Goal: Task Accomplishment & Management: Manage account settings

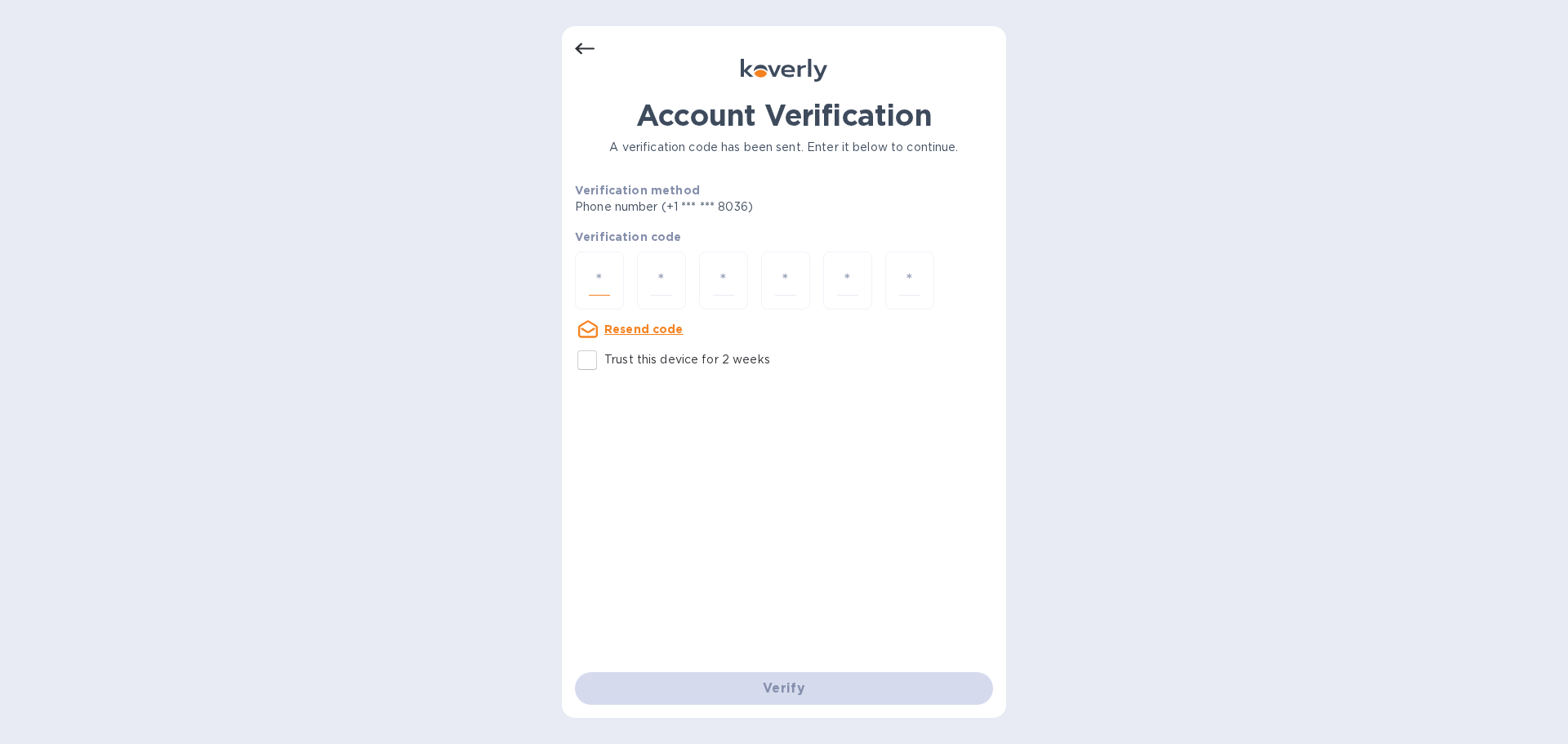
paste input "5"
type input "5"
type input "8"
type input "5"
type input "4"
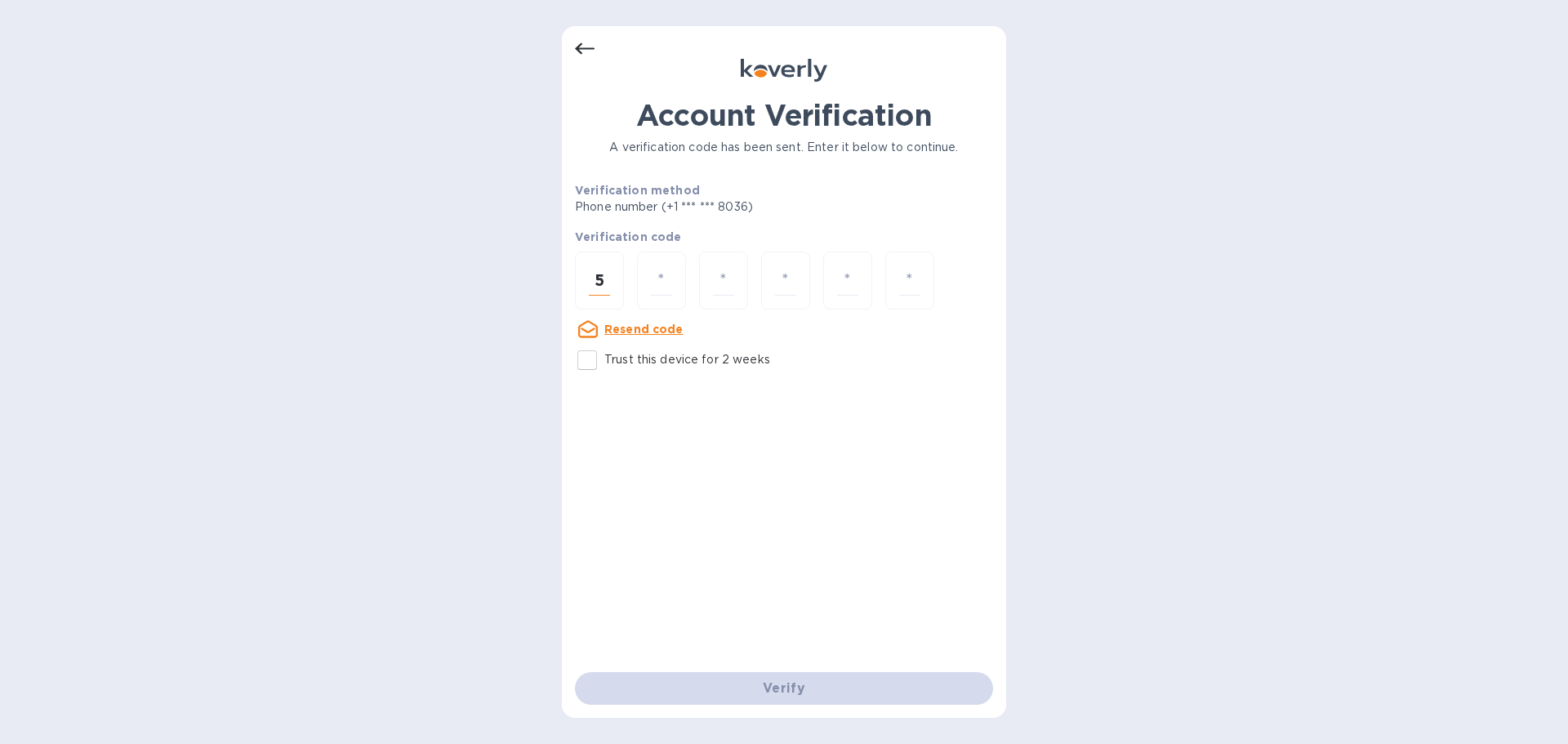
type input "7"
type input "1"
click at [758, 684] on div "Verify" at bounding box center [784, 688] width 431 height 45
paste input "4"
type input "4"
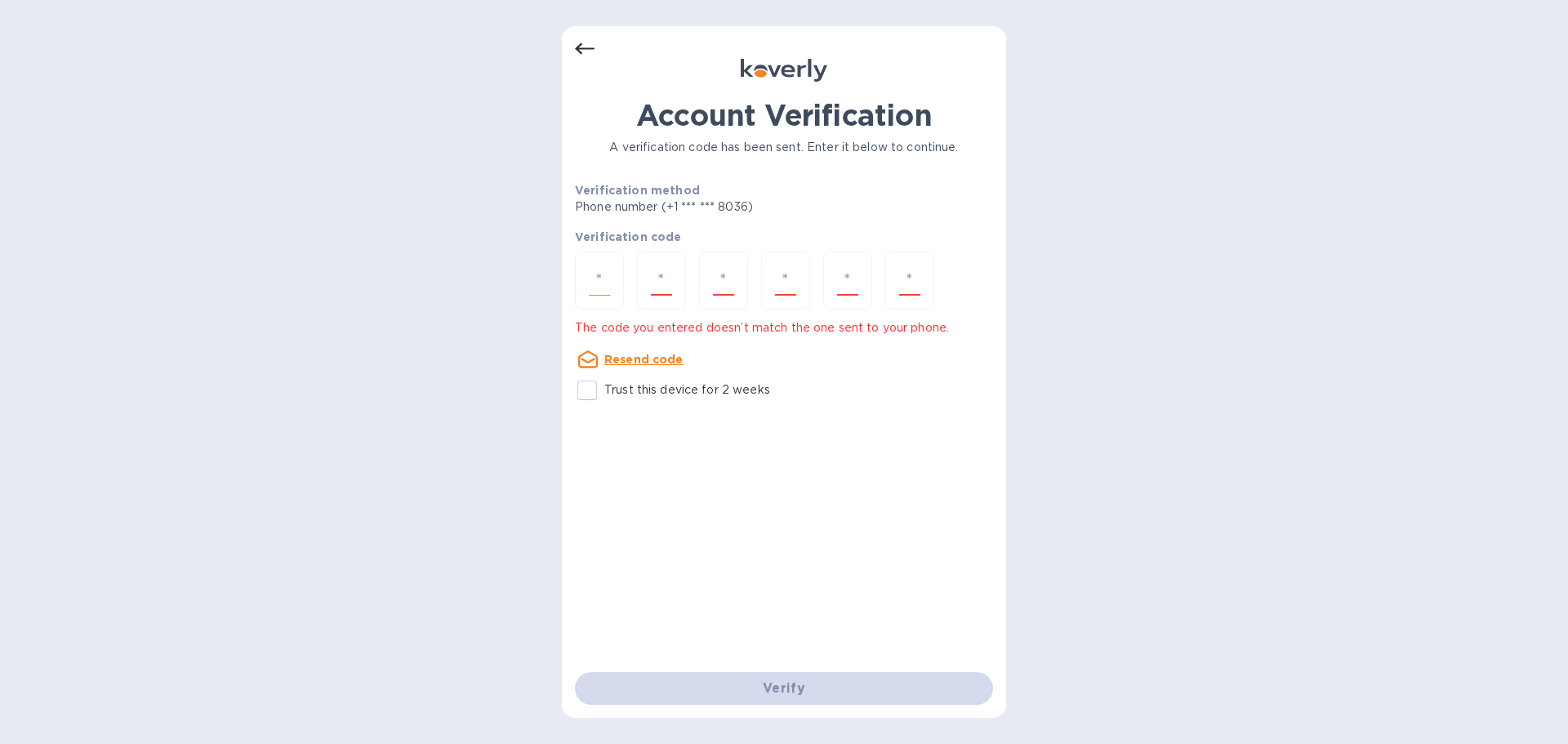
type input "4"
type input "6"
type input "9"
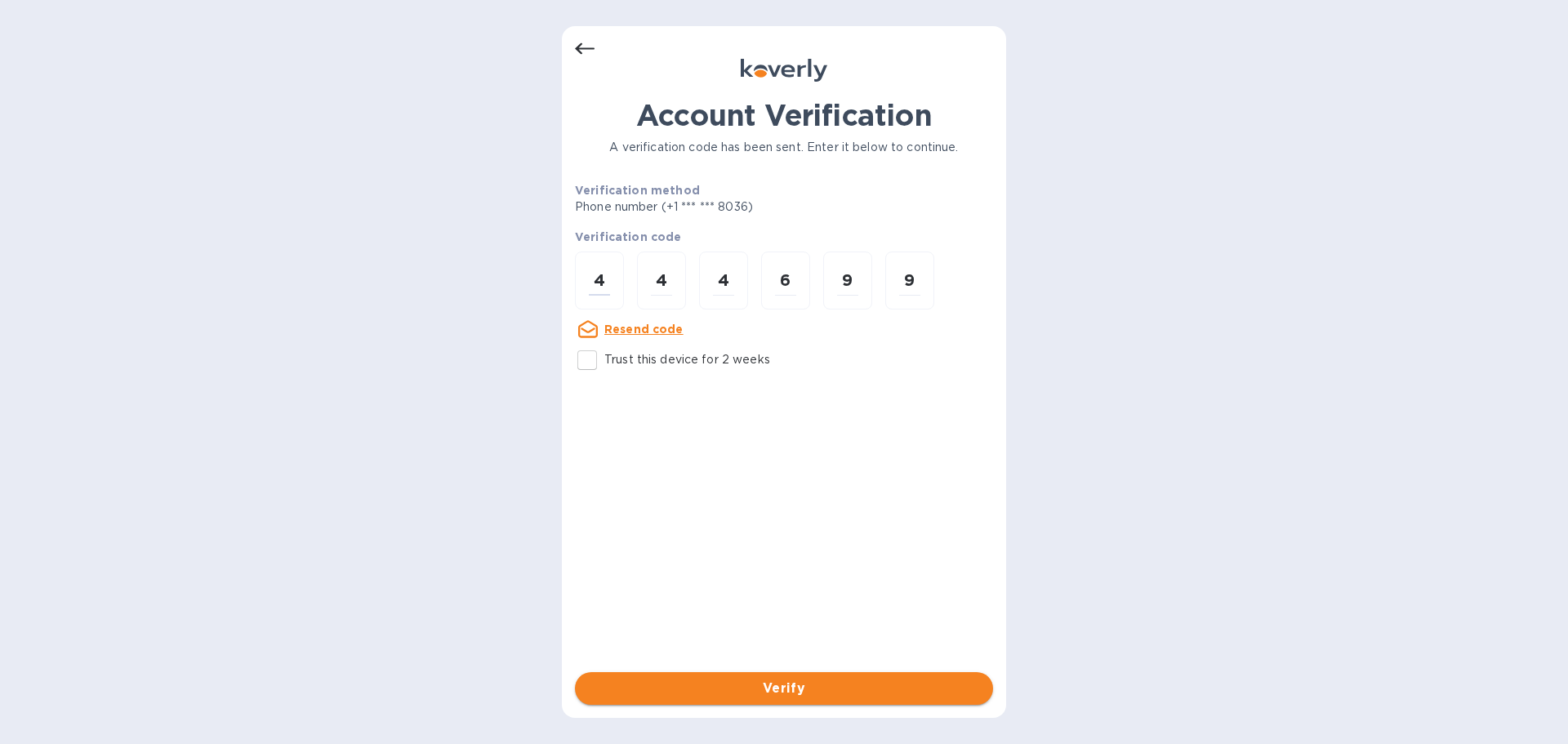
type input "4"
click at [769, 683] on span "Verify" at bounding box center [784, 688] width 392 height 19
